Goal: Transaction & Acquisition: Purchase product/service

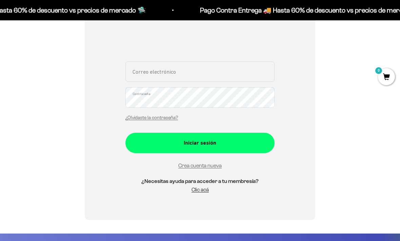
click at [237, 140] on div "Iniciar sesión" at bounding box center [200, 142] width 122 height 9
type input "angelica.munoz3020@gmail.com"
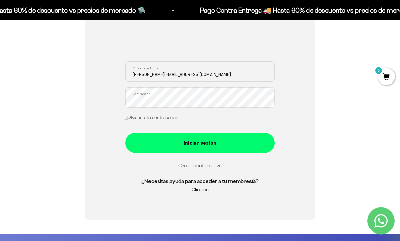
click at [200, 142] on button "Iniciar sesión" at bounding box center [199, 143] width 149 height 20
click at [263, 143] on button "Iniciar sesión" at bounding box center [199, 143] width 149 height 20
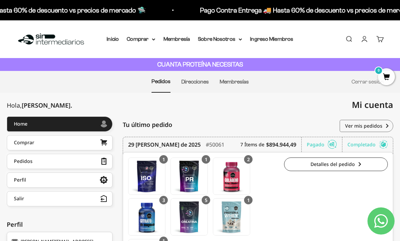
click at [381, 38] on cart-count "0" at bounding box center [383, 36] width 5 height 5
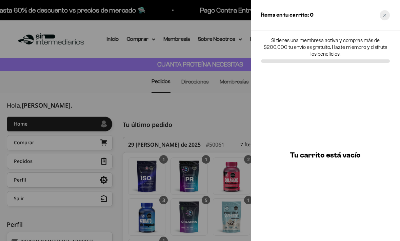
click at [381, 14] on div "Close cart" at bounding box center [384, 15] width 10 height 10
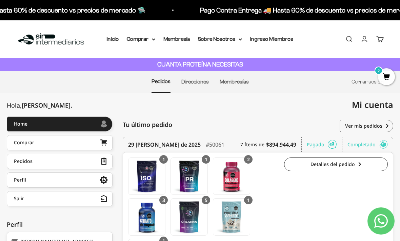
click at [136, 41] on summary "Comprar" at bounding box center [141, 39] width 28 height 9
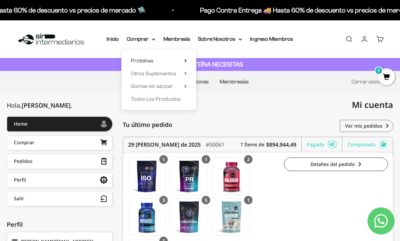
click at [178, 60] on summary "Proteínas" at bounding box center [159, 60] width 56 height 9
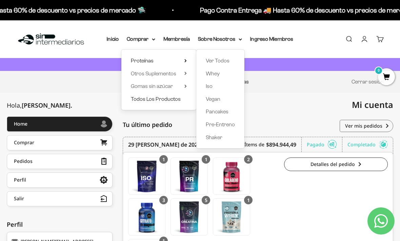
click at [176, 98] on span "Todos Los Productos" at bounding box center [156, 99] width 50 height 6
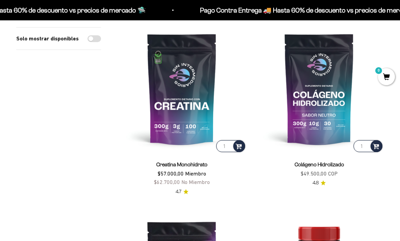
scroll to position [110, 0]
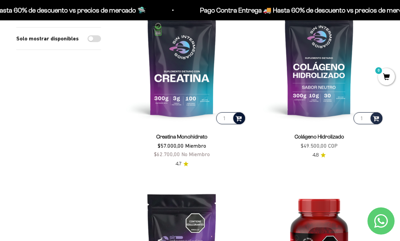
click at [239, 119] on span at bounding box center [238, 118] width 6 height 8
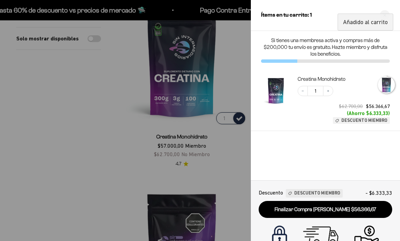
click at [234, 66] on div at bounding box center [200, 120] width 400 height 241
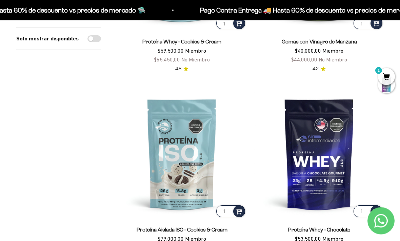
scroll to position [1339, 0]
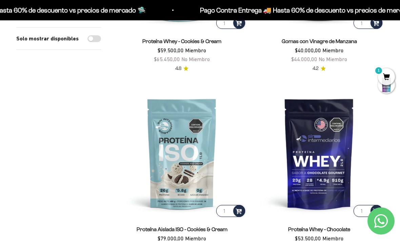
click at [325, 130] on img at bounding box center [318, 153] width 129 height 129
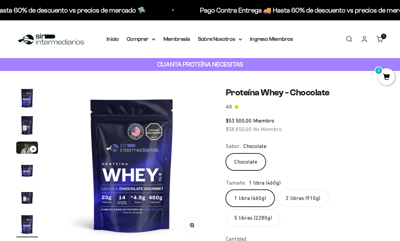
click at [306, 194] on label "2 libras (910g)" at bounding box center [302, 197] width 51 height 17
click at [226, 189] on input "2 libras (910g)" at bounding box center [225, 189] width 0 height 0
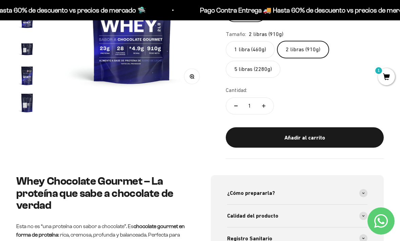
scroll to position [149, 0]
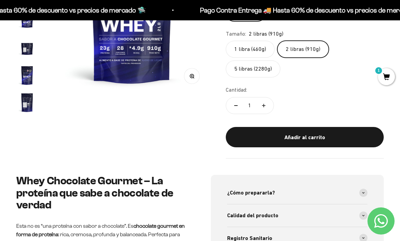
click at [356, 133] on div "Añadir al carrito" at bounding box center [304, 137] width 131 height 9
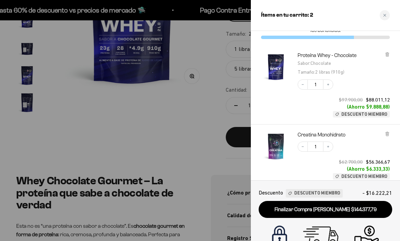
scroll to position [25, 0]
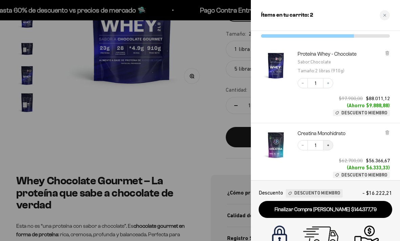
click at [330, 143] on button "Increase quantity" at bounding box center [328, 145] width 10 height 10
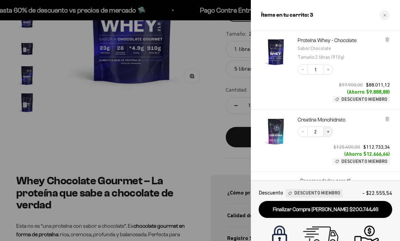
click at [326, 129] on icon "Increase quantity" at bounding box center [328, 131] width 4 height 4
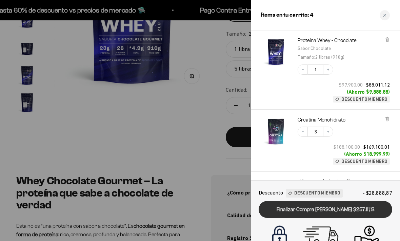
click at [365, 209] on link "Finalizar Compra [PERSON_NAME] $257.111,13" at bounding box center [324, 209] width 133 height 17
